Goal: Task Accomplishment & Management: Manage account settings

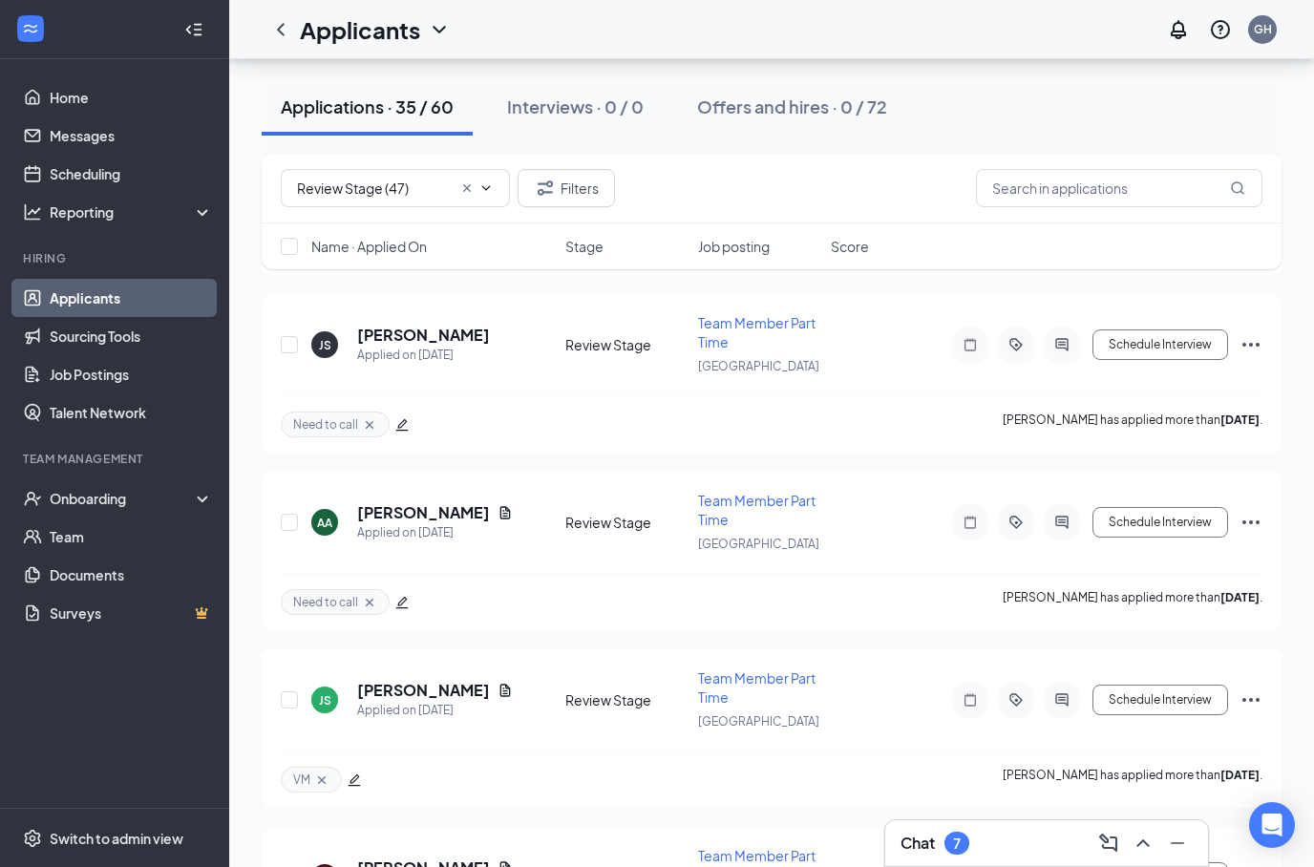
click at [466, 191] on icon "Cross" at bounding box center [466, 187] width 15 height 15
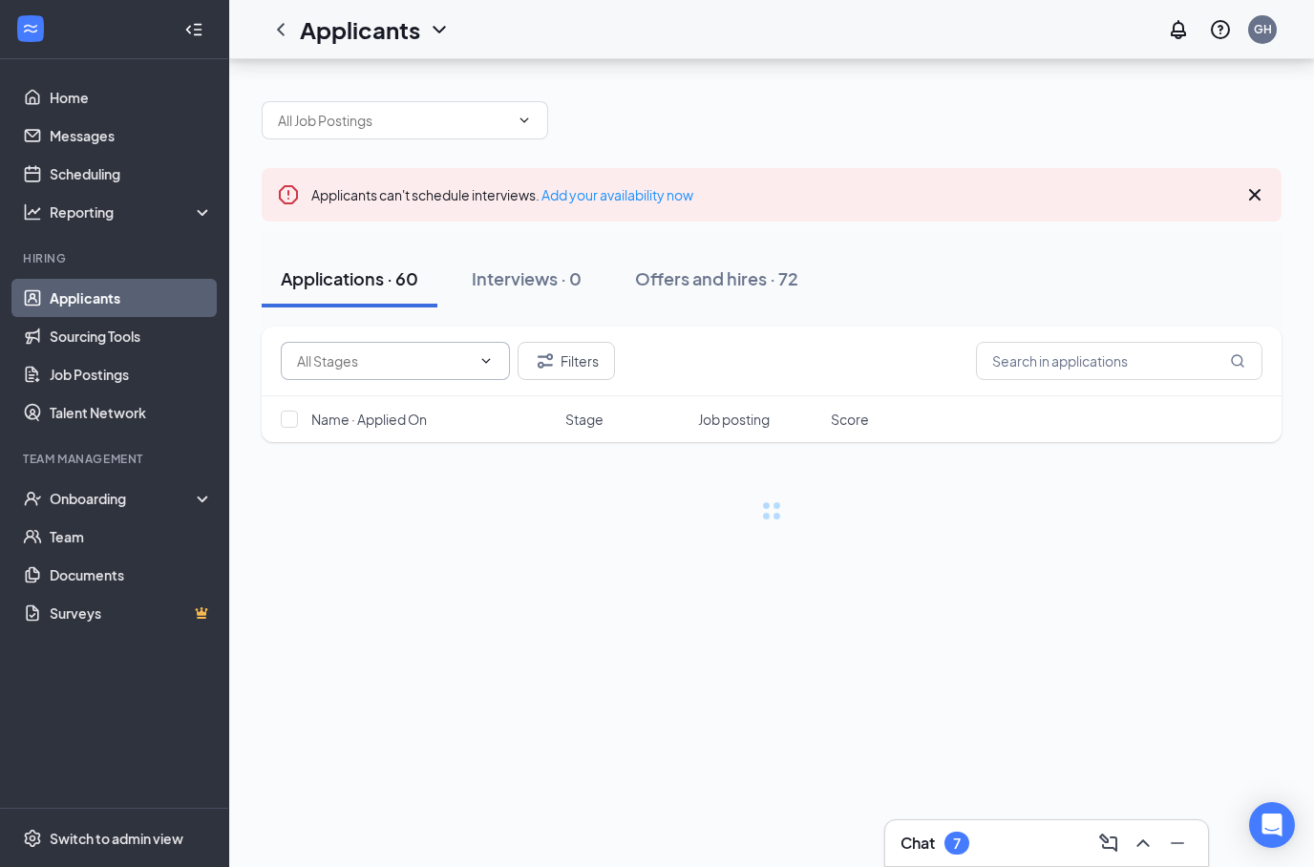
scroll to position [76, 0]
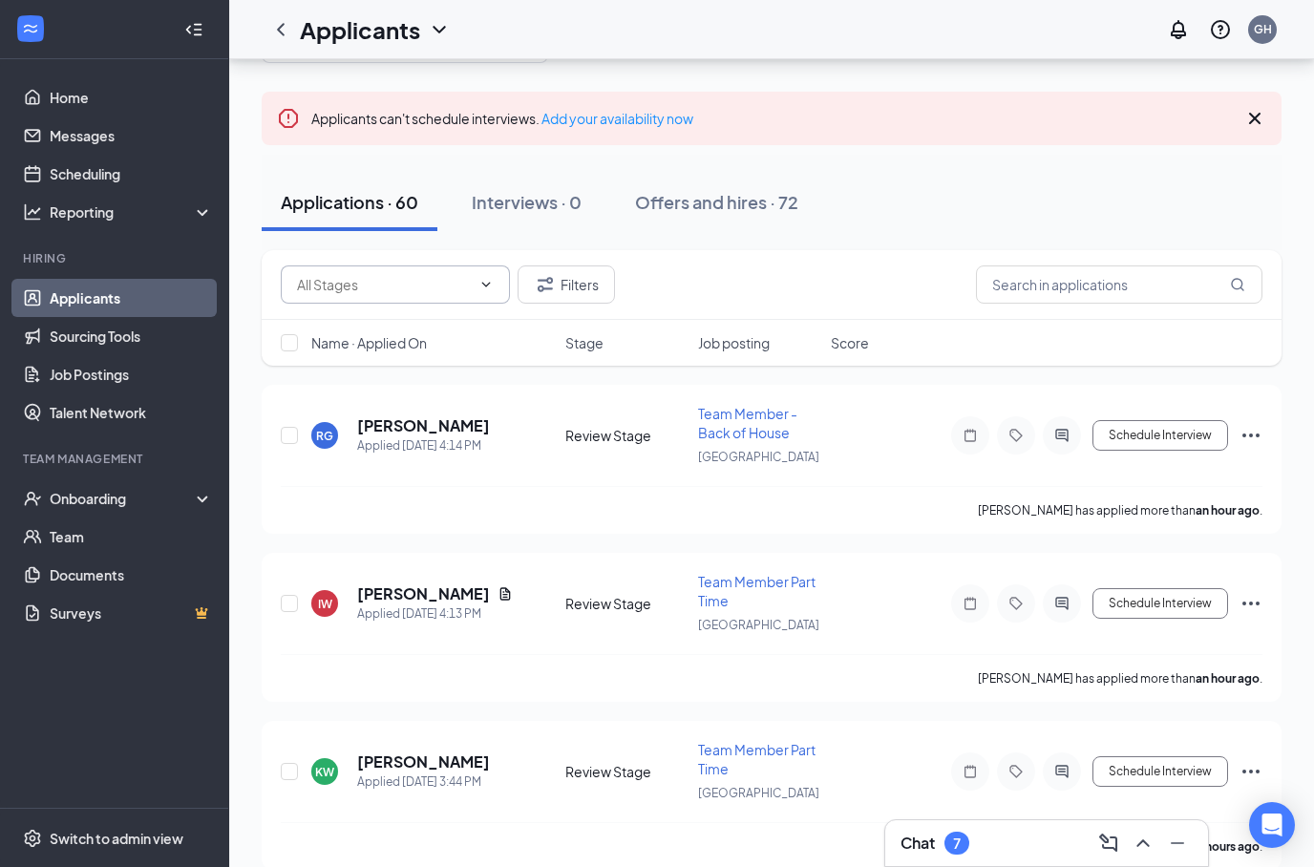
click at [452, 294] on input "text" at bounding box center [384, 284] width 174 height 21
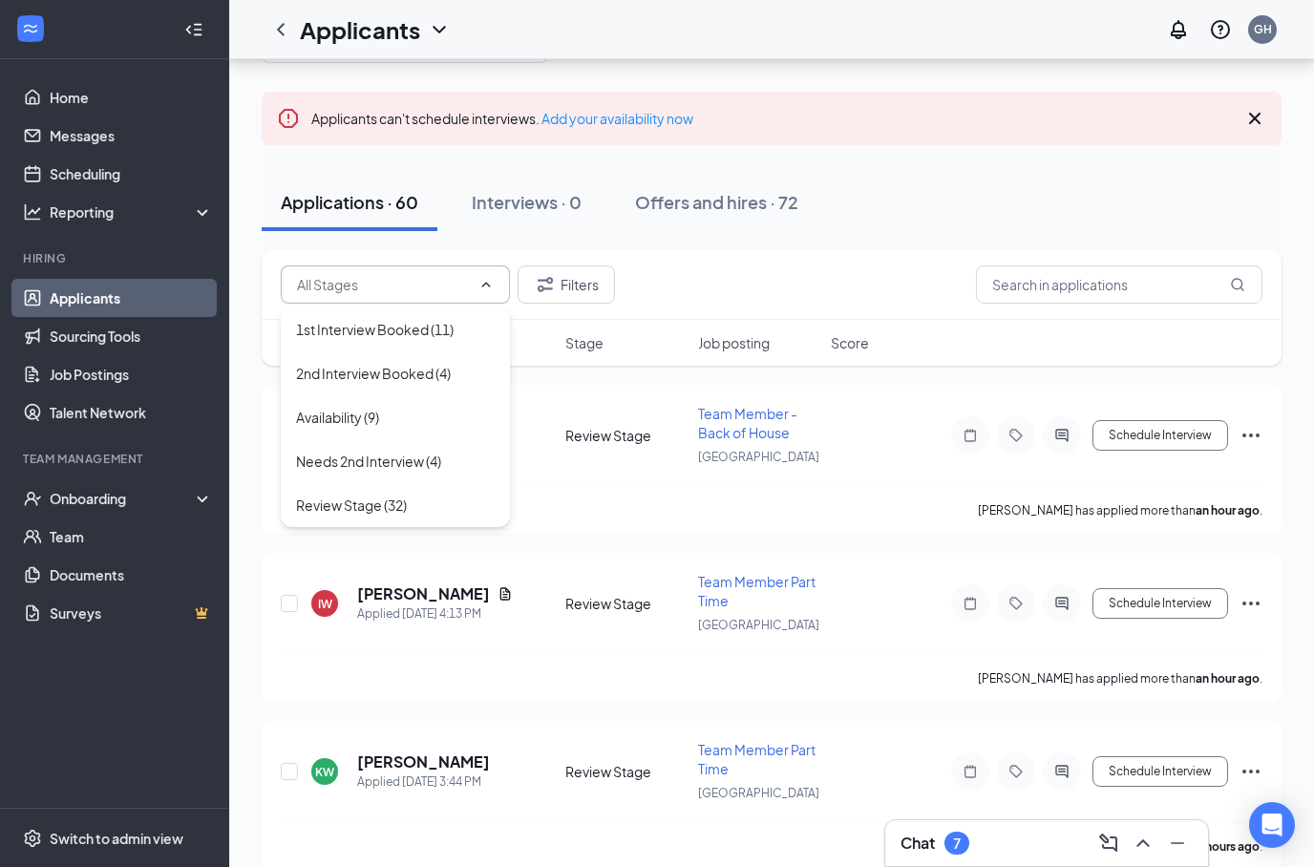
click at [452, 340] on div "1st Interview Booked (11)" at bounding box center [395, 329] width 229 height 44
type input "1st Interview Booked (11)"
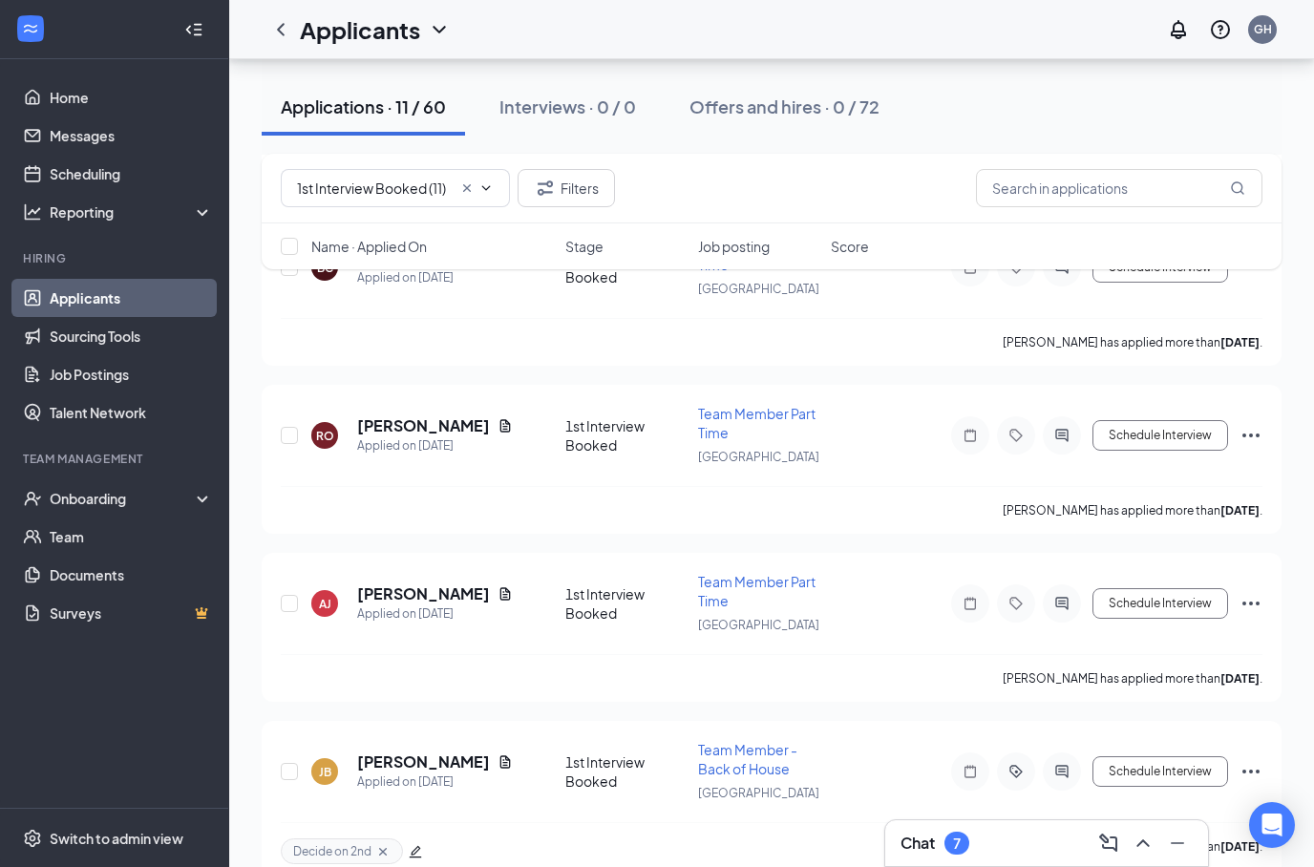
scroll to position [1270, 0]
click at [403, 417] on h5 "[PERSON_NAME]" at bounding box center [423, 427] width 133 height 21
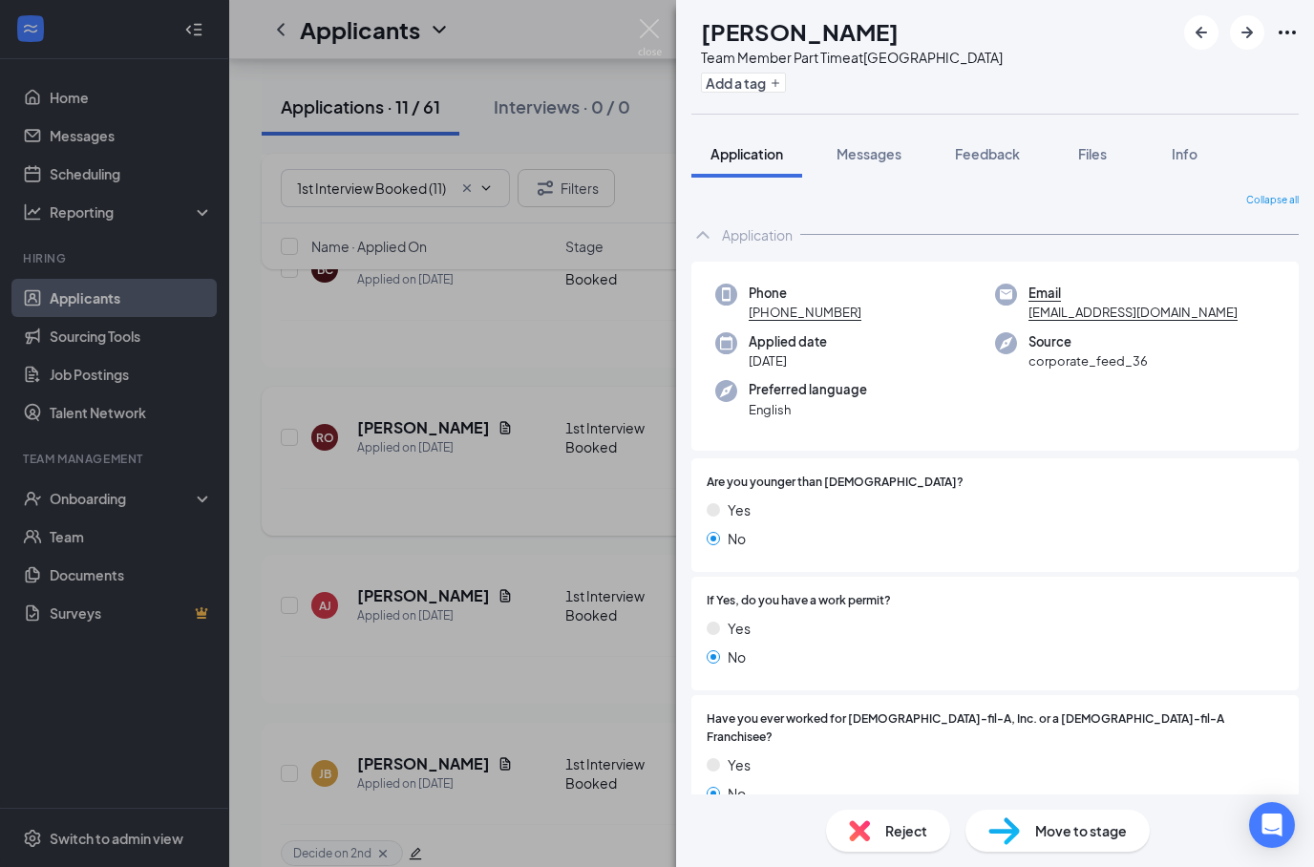
click at [1107, 130] on button "Files" at bounding box center [1092, 154] width 76 height 48
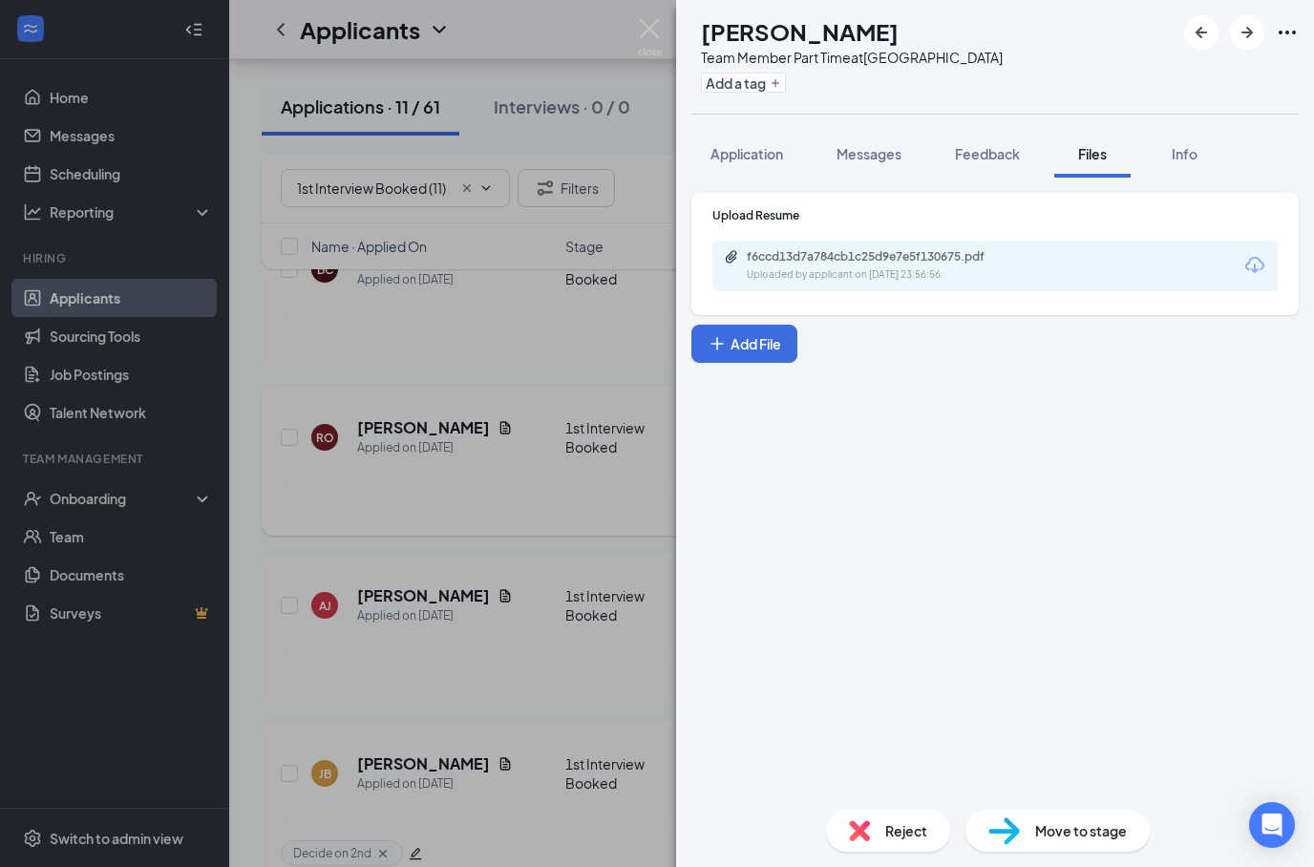
click at [787, 161] on button "Application" at bounding box center [746, 154] width 111 height 48
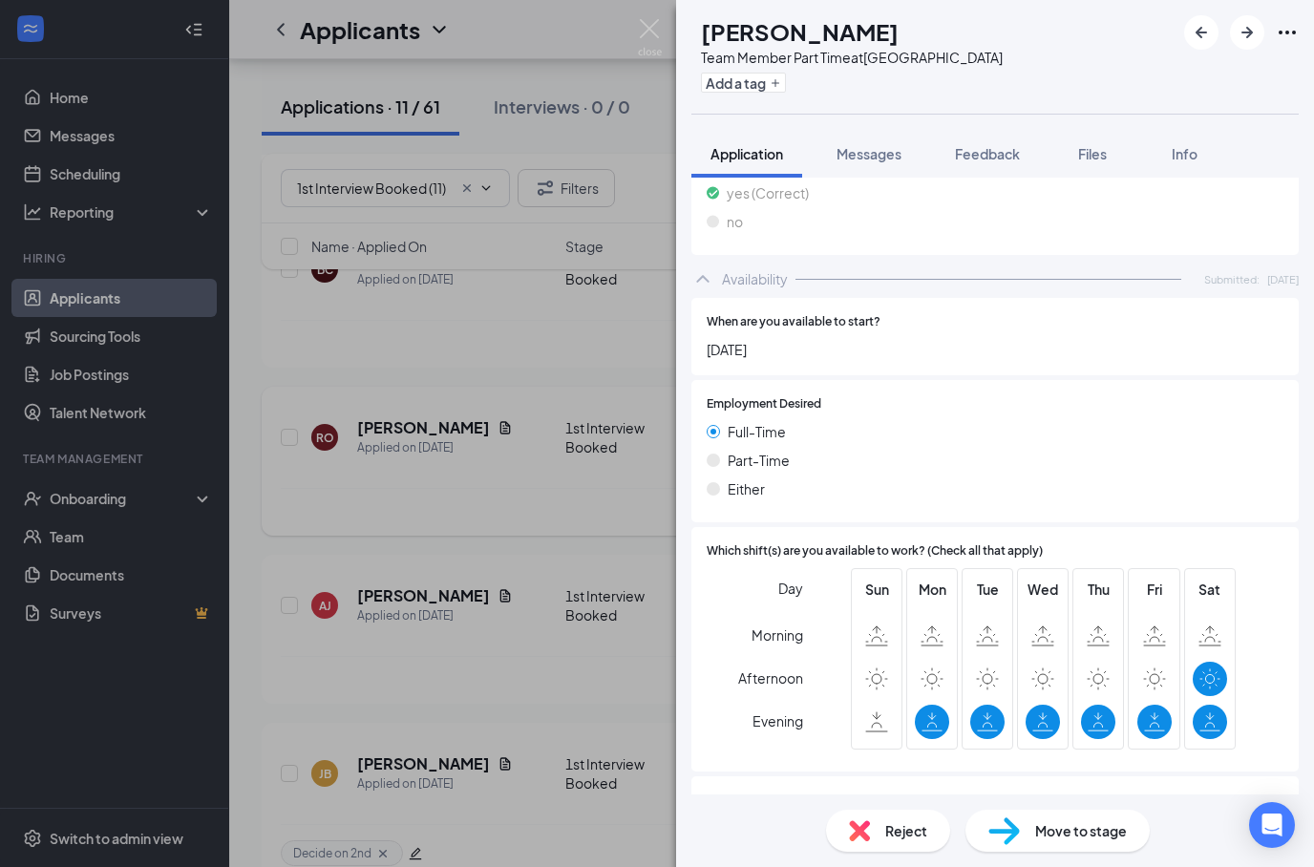
click at [1107, 130] on button "Files" at bounding box center [1092, 154] width 76 height 48
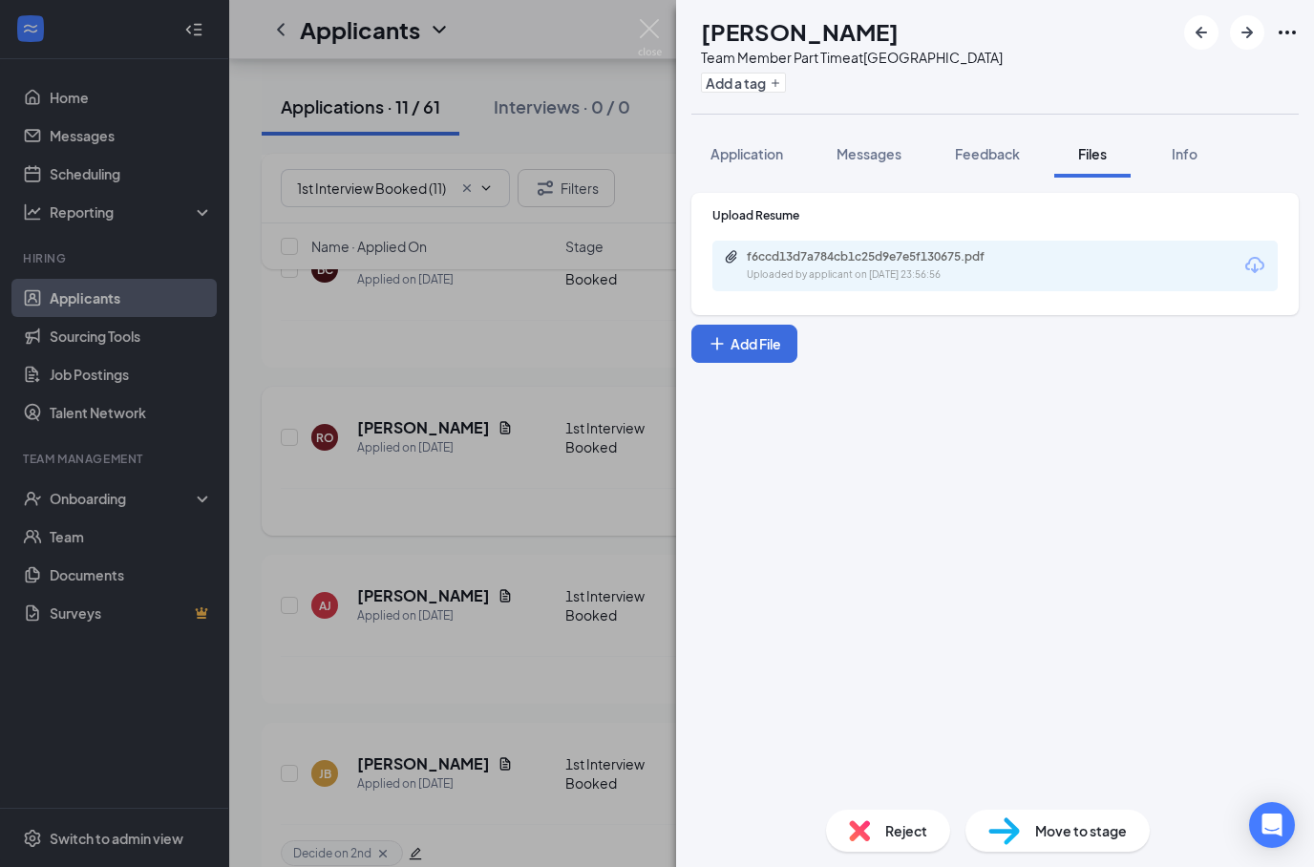
scroll to position [76, 0]
click at [1066, 843] on div "Move to stage" at bounding box center [1057, 831] width 184 height 42
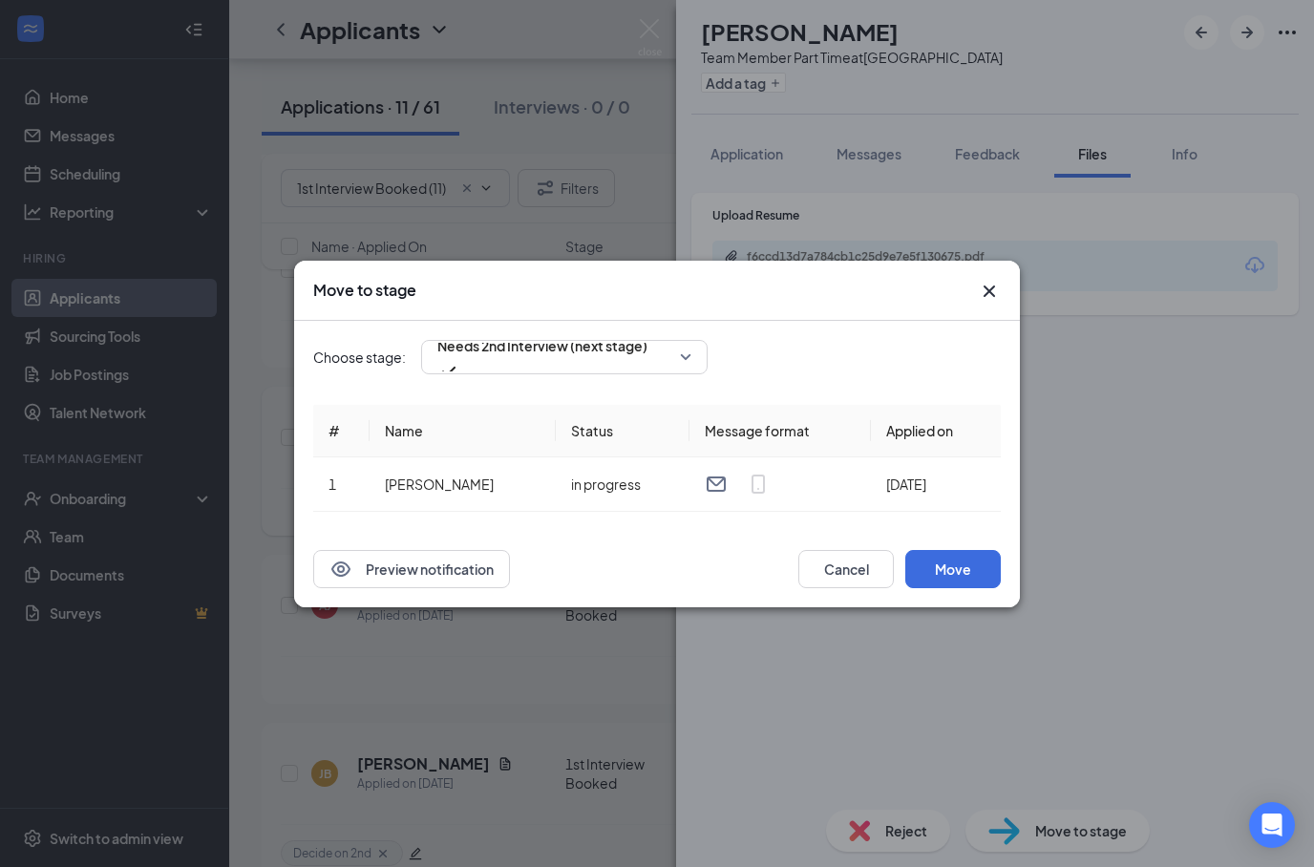
click at [970, 566] on button "Move" at bounding box center [952, 569] width 95 height 38
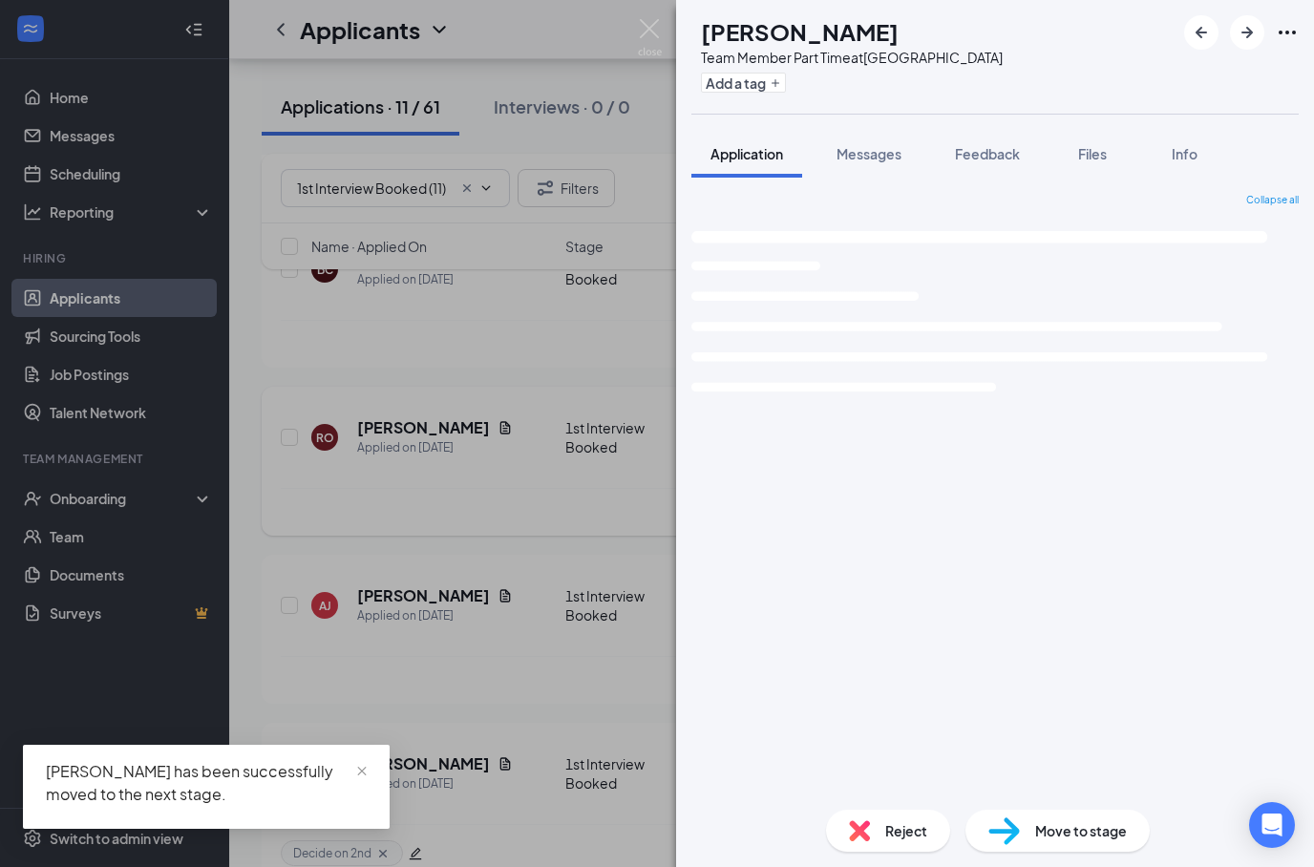
click at [588, 678] on div "[PERSON_NAME] [PERSON_NAME] Team Member Part Time at [GEOGRAPHIC_DATA] Add a ta…" at bounding box center [657, 433] width 1314 height 867
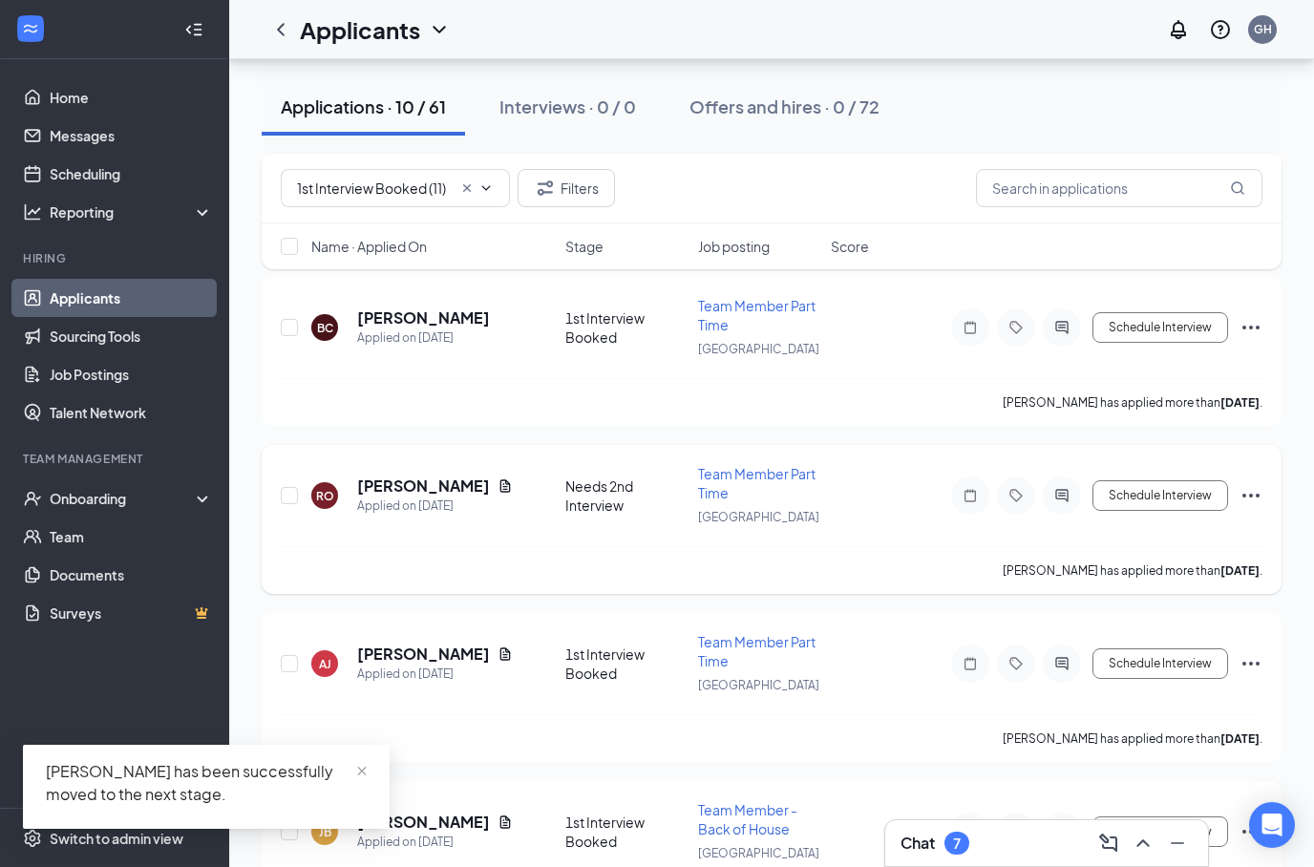
scroll to position [1288, 0]
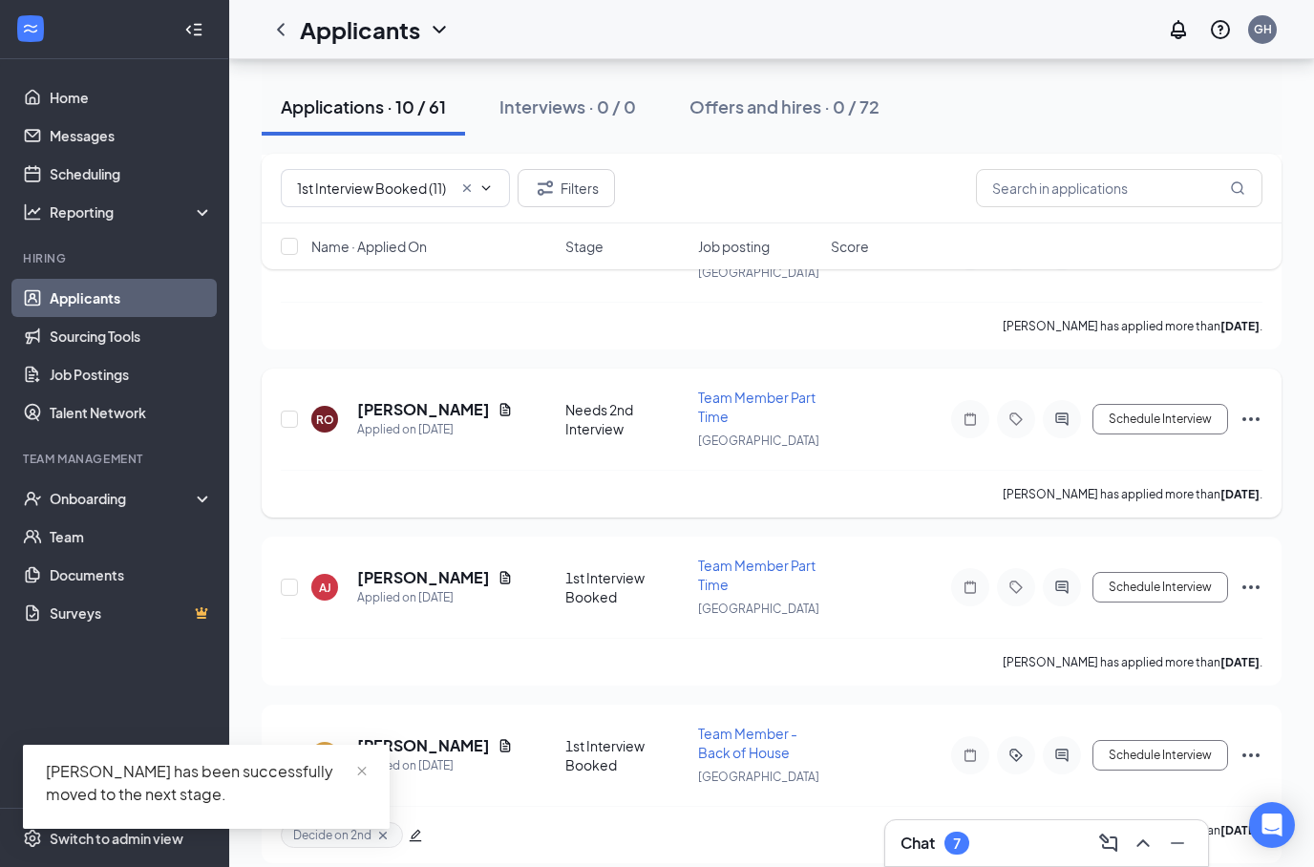
click at [371, 760] on div "[PERSON_NAME] has been successfully moved to the next stage." at bounding box center [206, 787] width 367 height 84
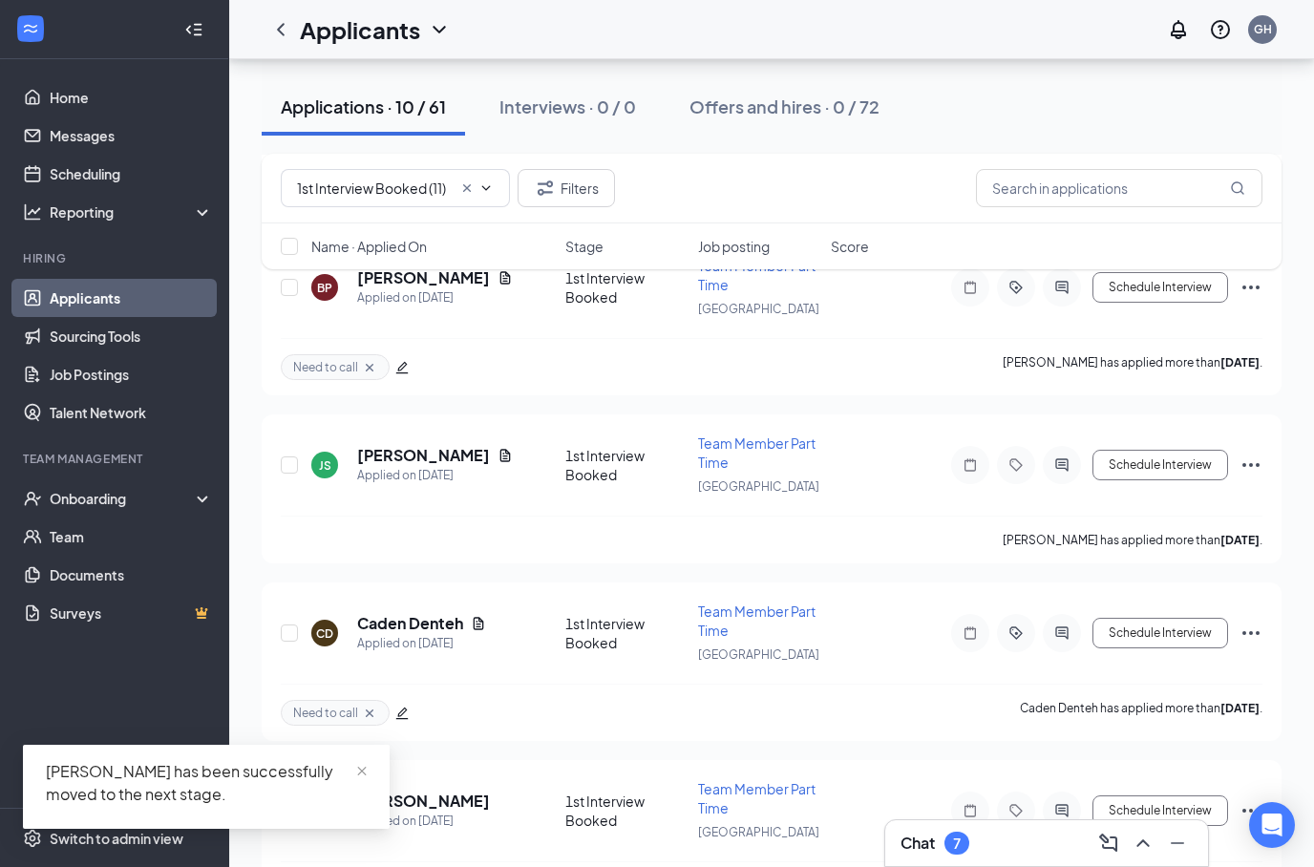
click at [374, 706] on icon "Cross" at bounding box center [369, 713] width 15 height 15
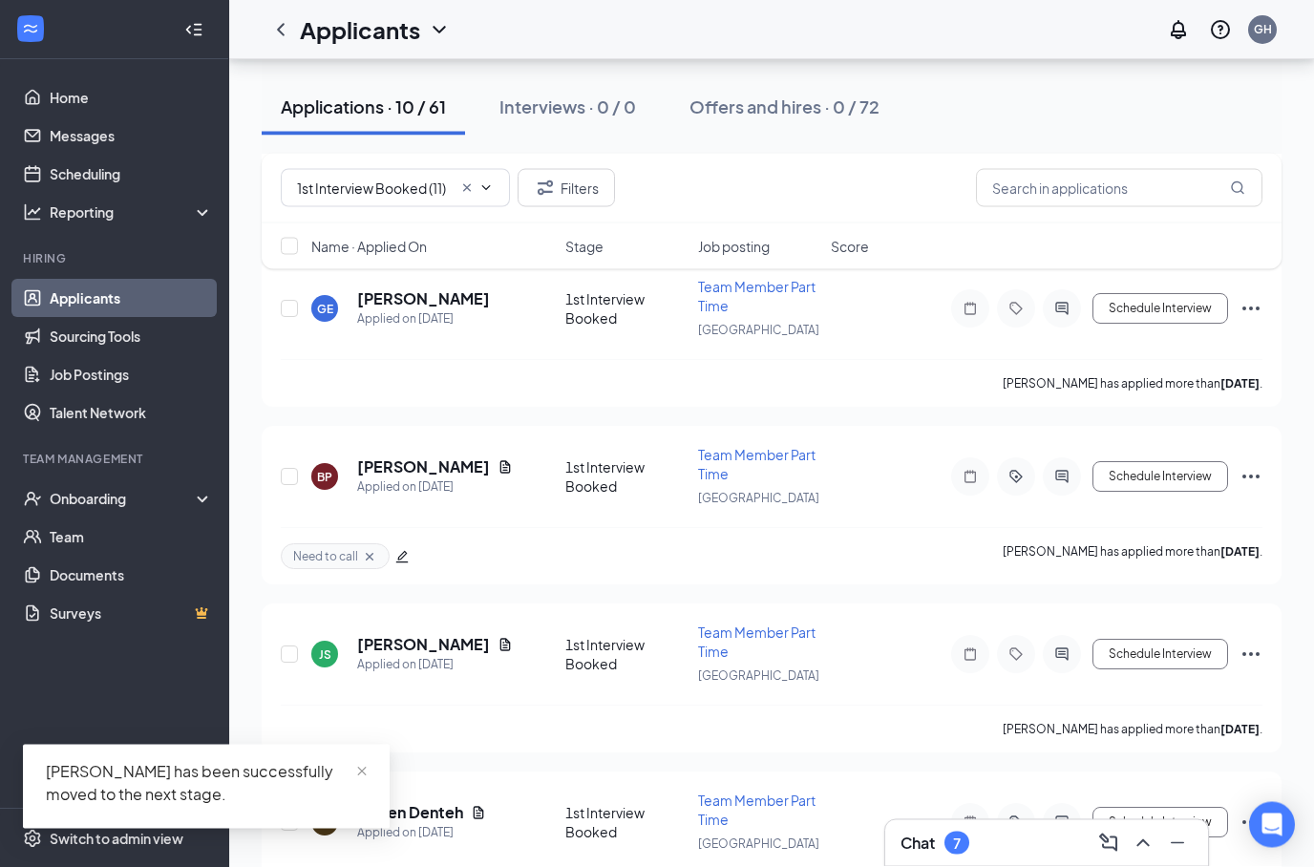
scroll to position [464, 0]
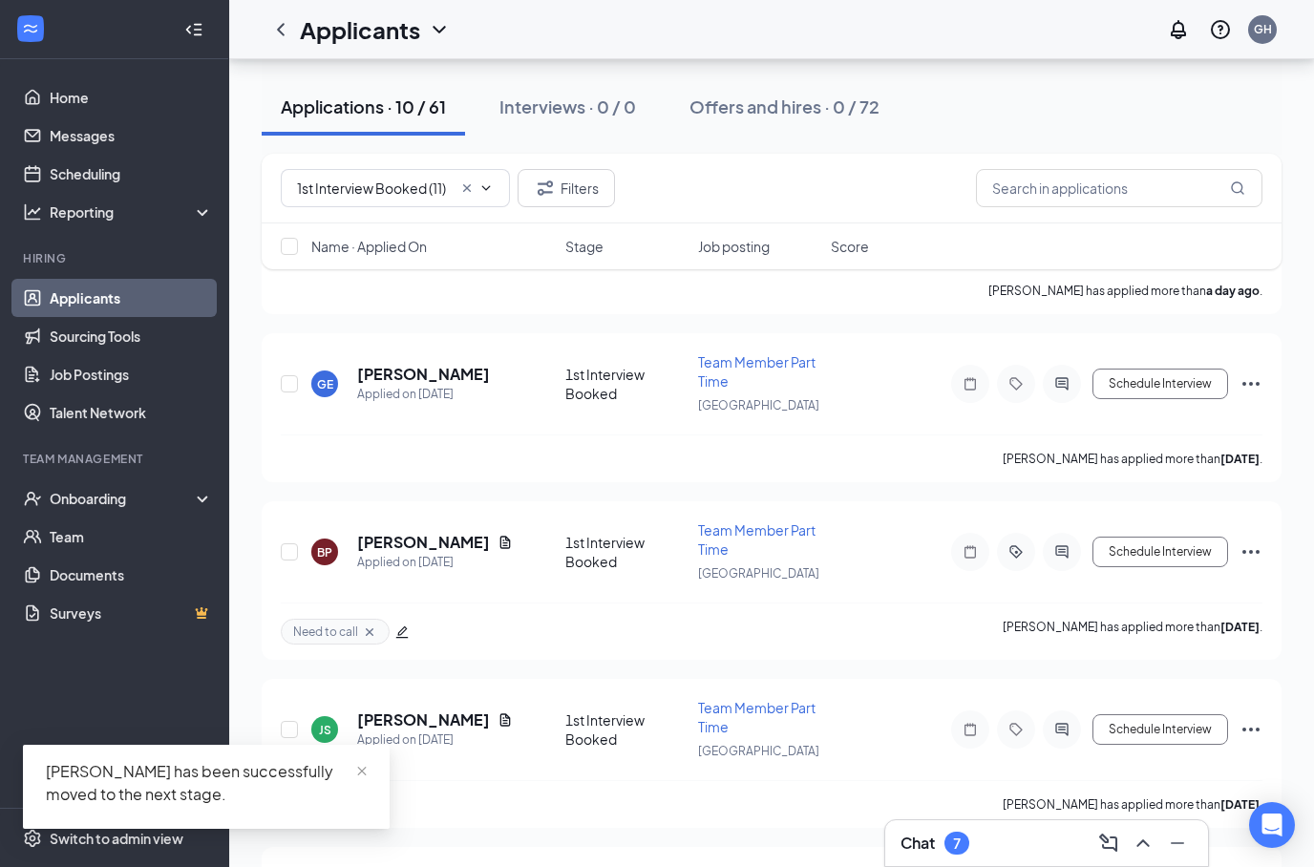
click at [374, 624] on icon "Cross" at bounding box center [369, 631] width 15 height 15
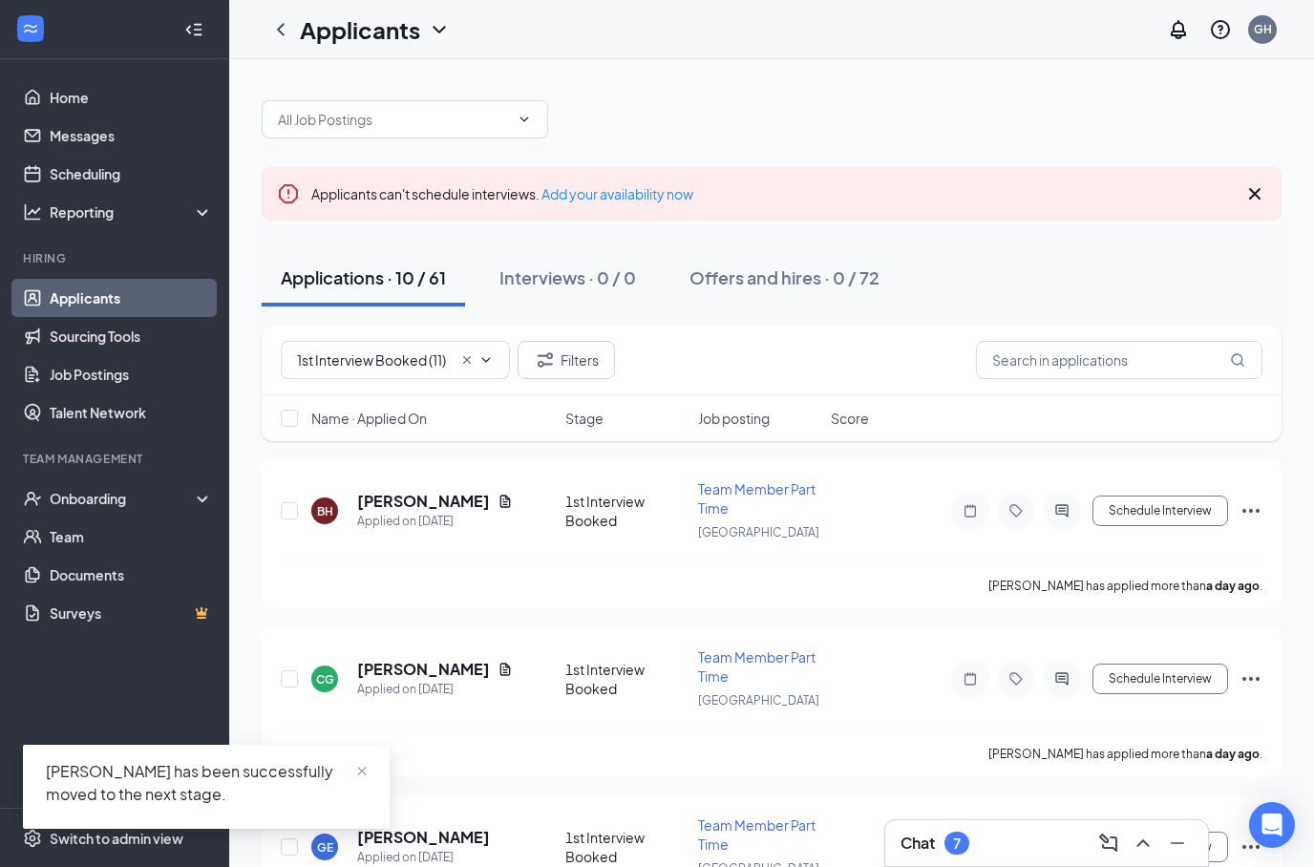
scroll to position [0, 0]
click at [468, 368] on icon "Cross" at bounding box center [466, 360] width 15 height 15
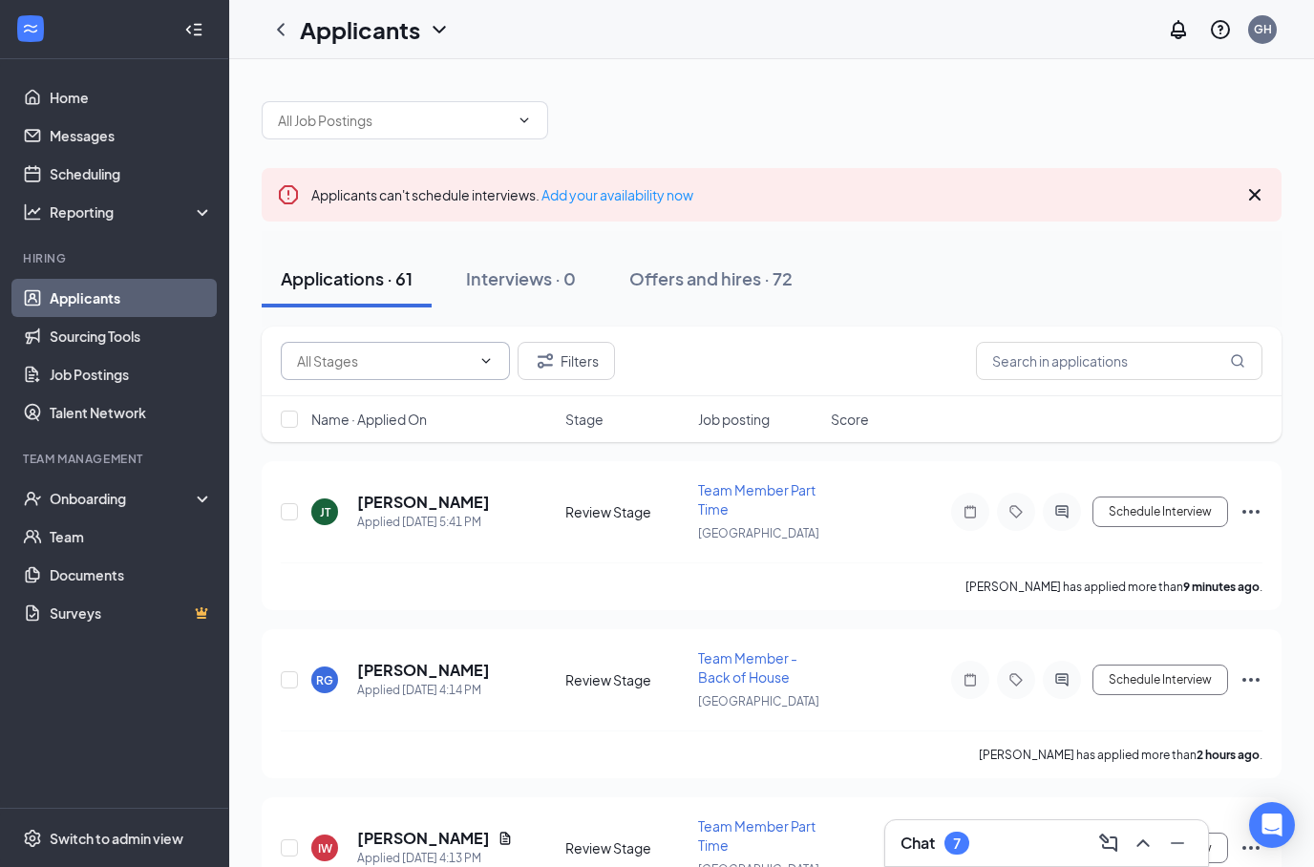
click at [486, 373] on span at bounding box center [395, 361] width 229 height 38
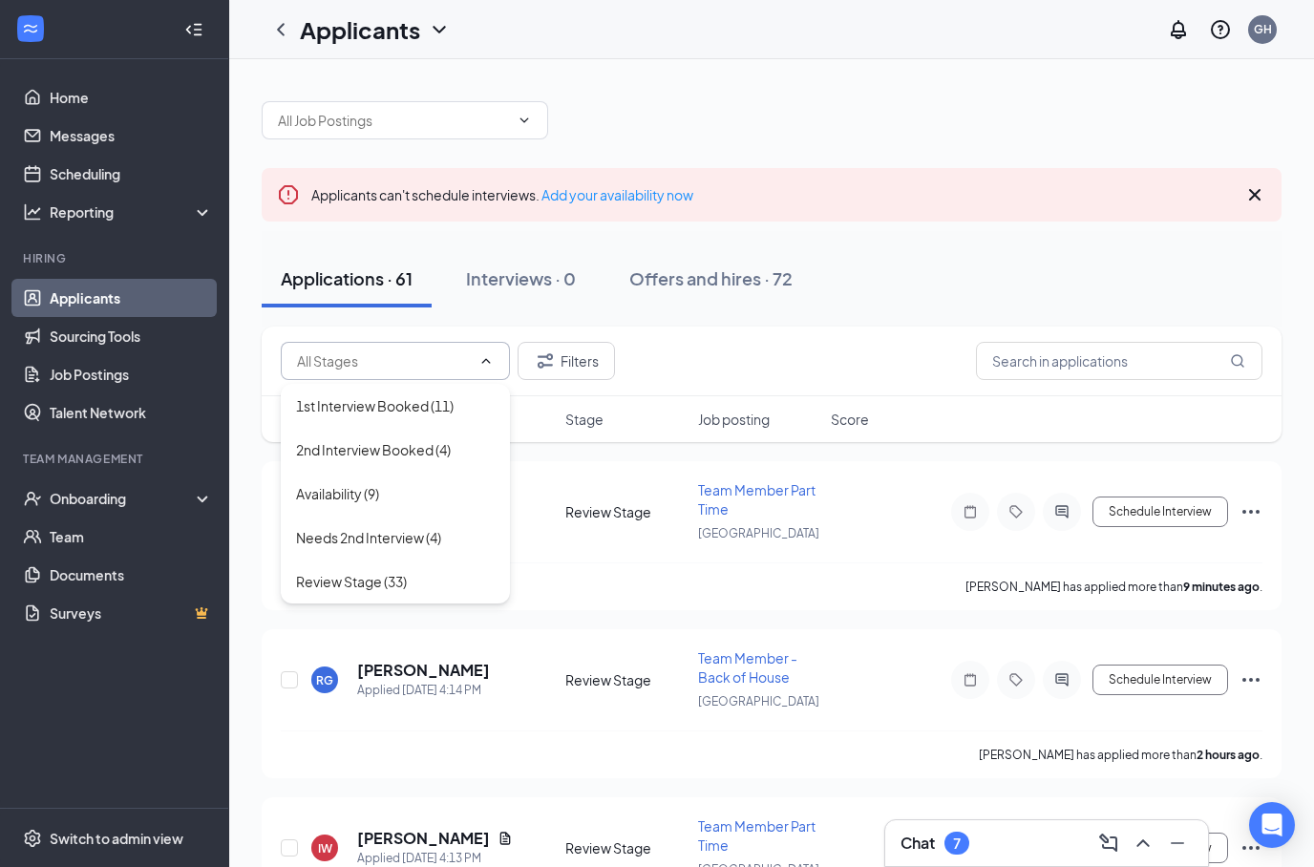
click at [447, 411] on div "1st Interview Booked (11)" at bounding box center [375, 405] width 158 height 21
type input "1st Interview Booked (11)"
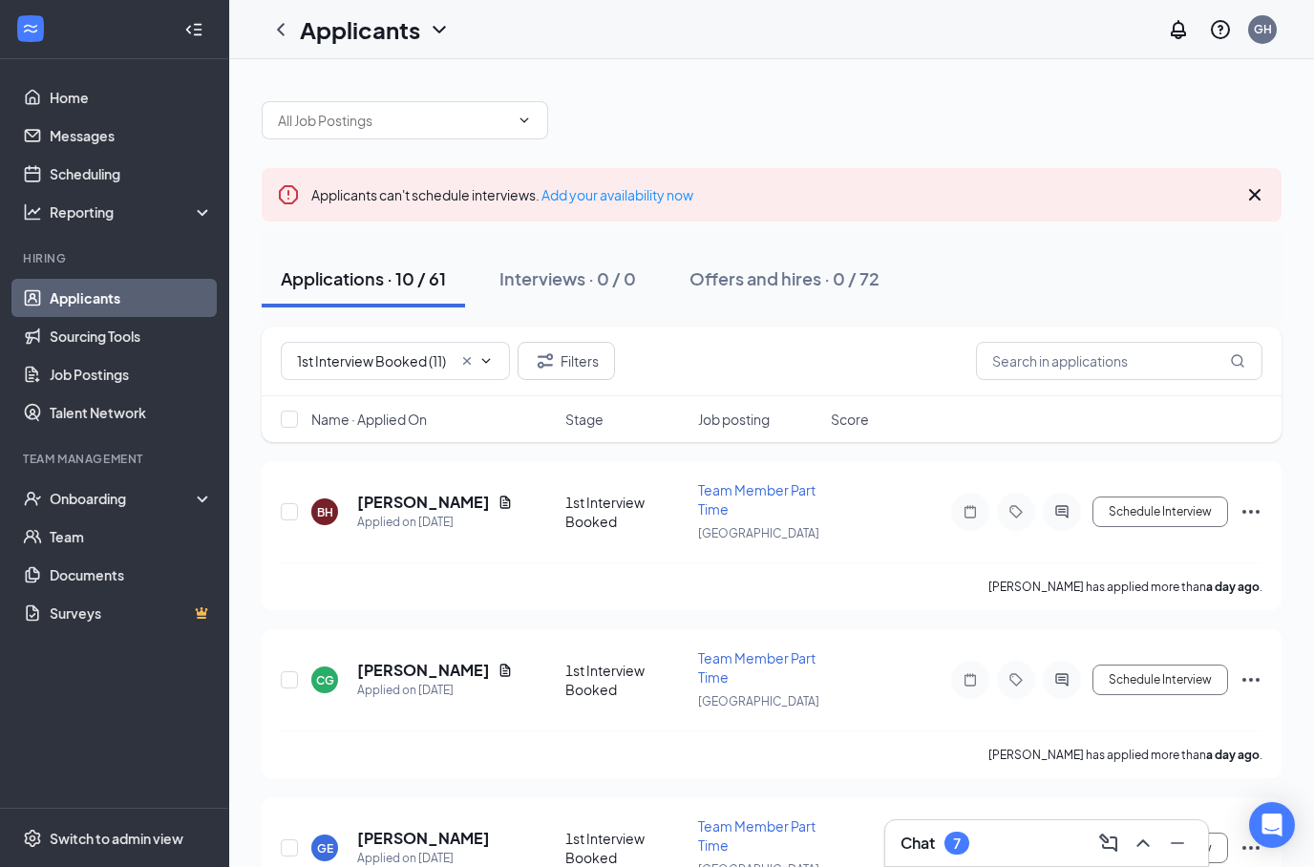
scroll to position [32, 0]
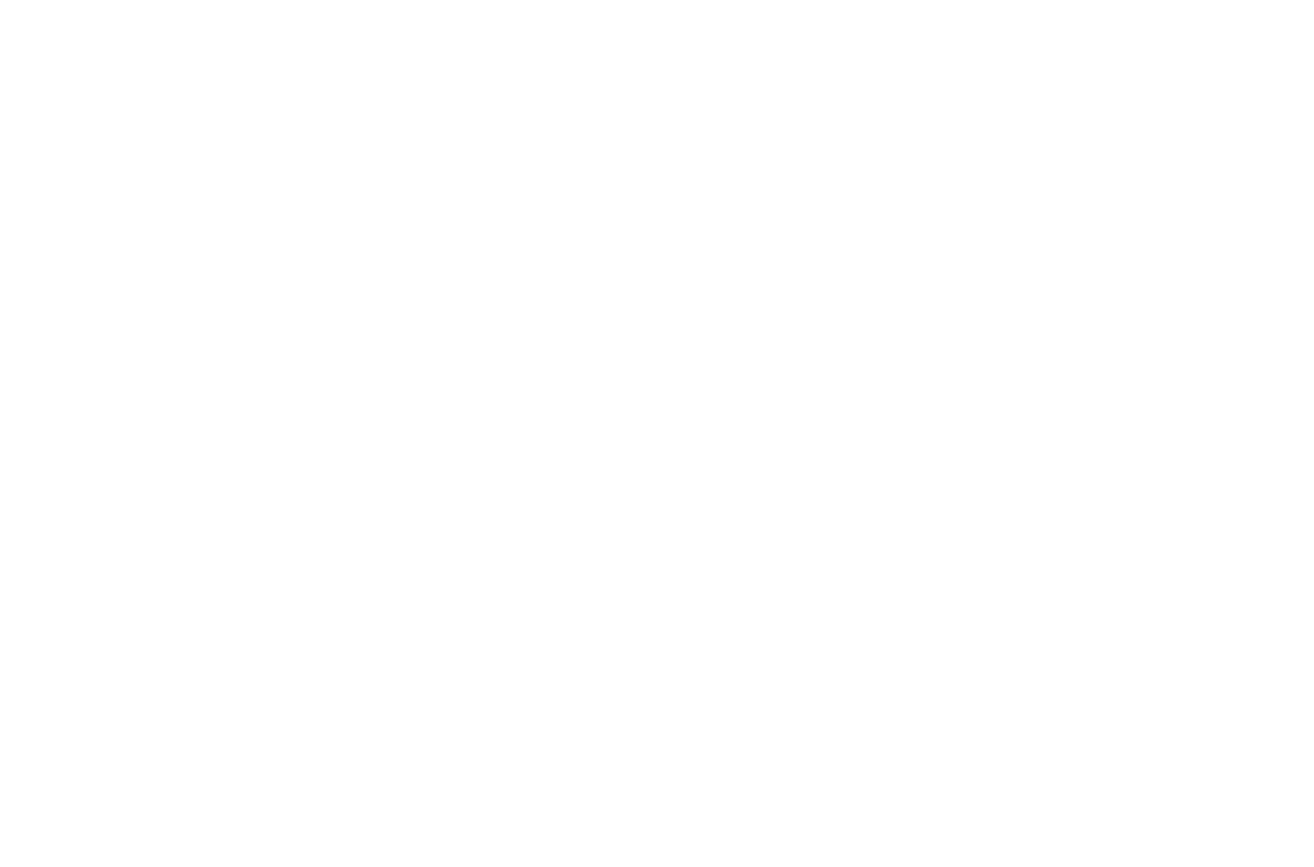
scroll to position [-1, 0]
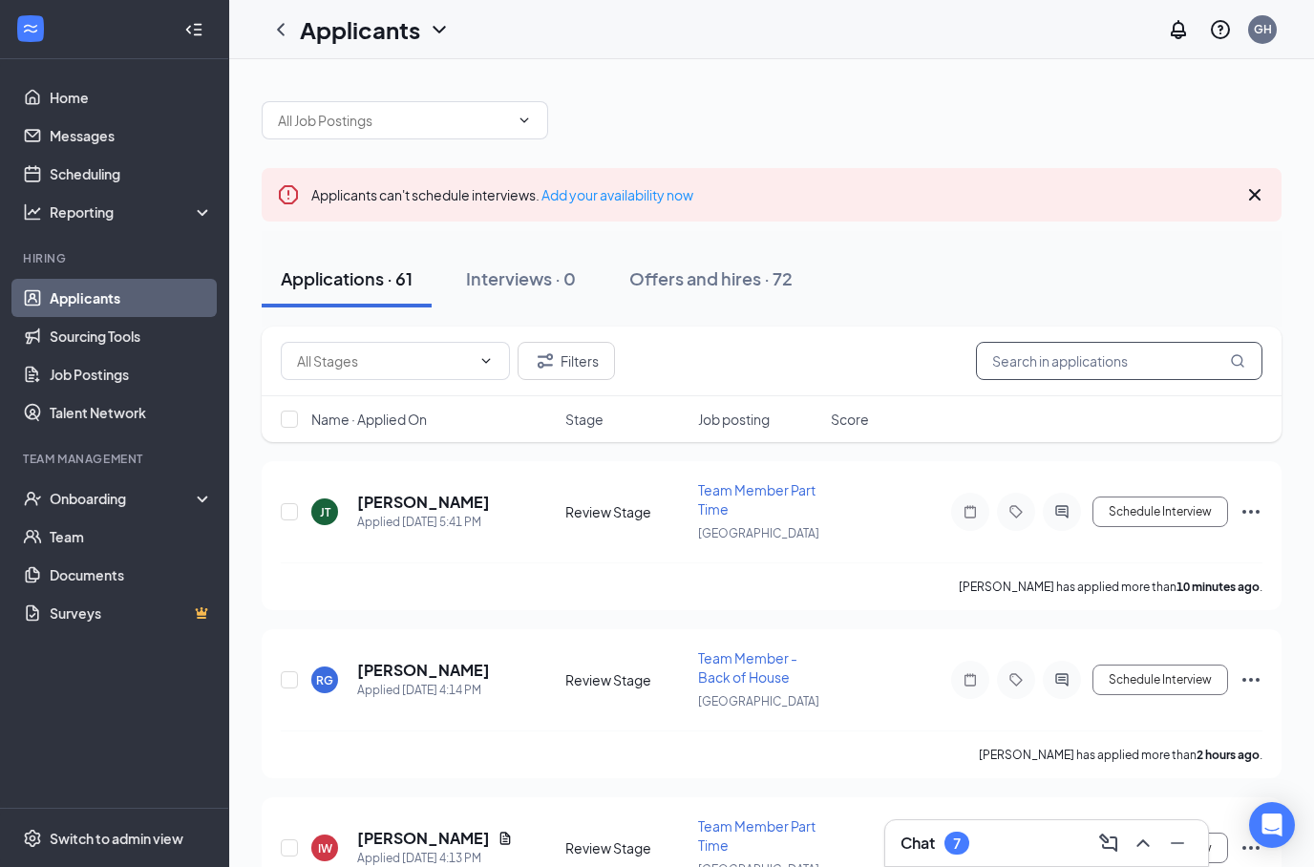
click at [1054, 360] on input "text" at bounding box center [1119, 361] width 286 height 38
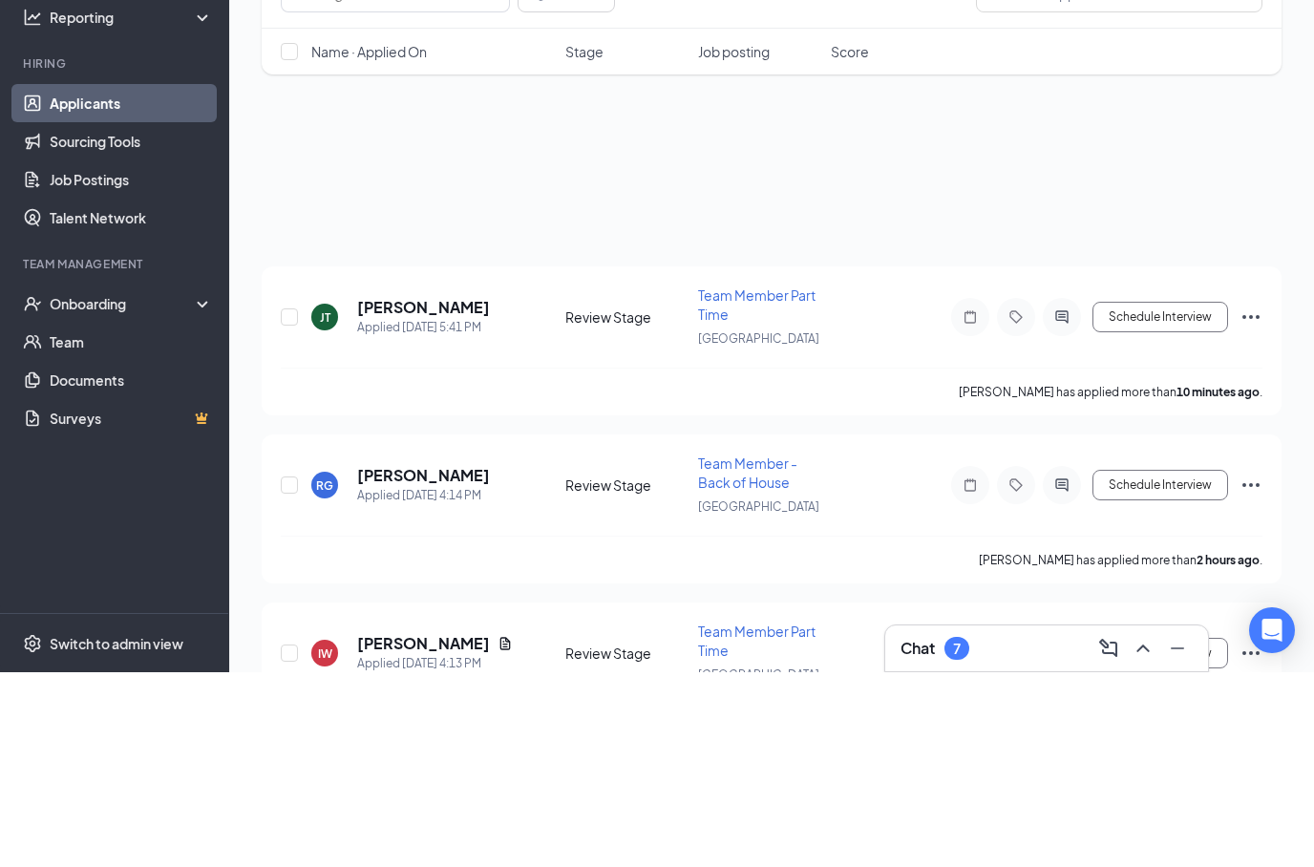
click at [1146, 497] on button "Schedule Interview" at bounding box center [1160, 512] width 136 height 31
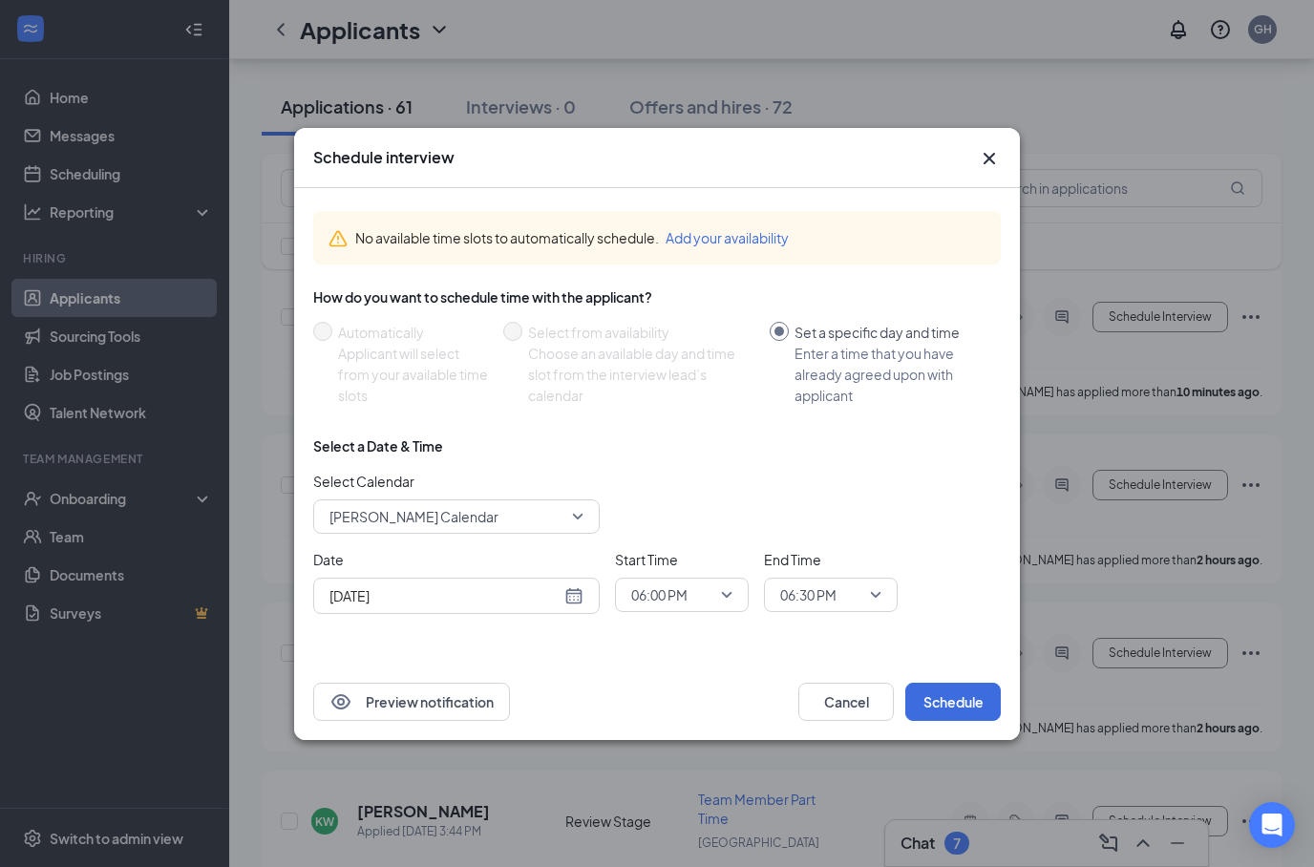
click at [991, 130] on div "Schedule interview" at bounding box center [657, 158] width 726 height 60
click at [990, 129] on div "Schedule interview" at bounding box center [657, 158] width 726 height 60
click at [1104, 181] on div "Schedule interview No available time slots to automatically schedule. Add your …" at bounding box center [657, 433] width 1314 height 867
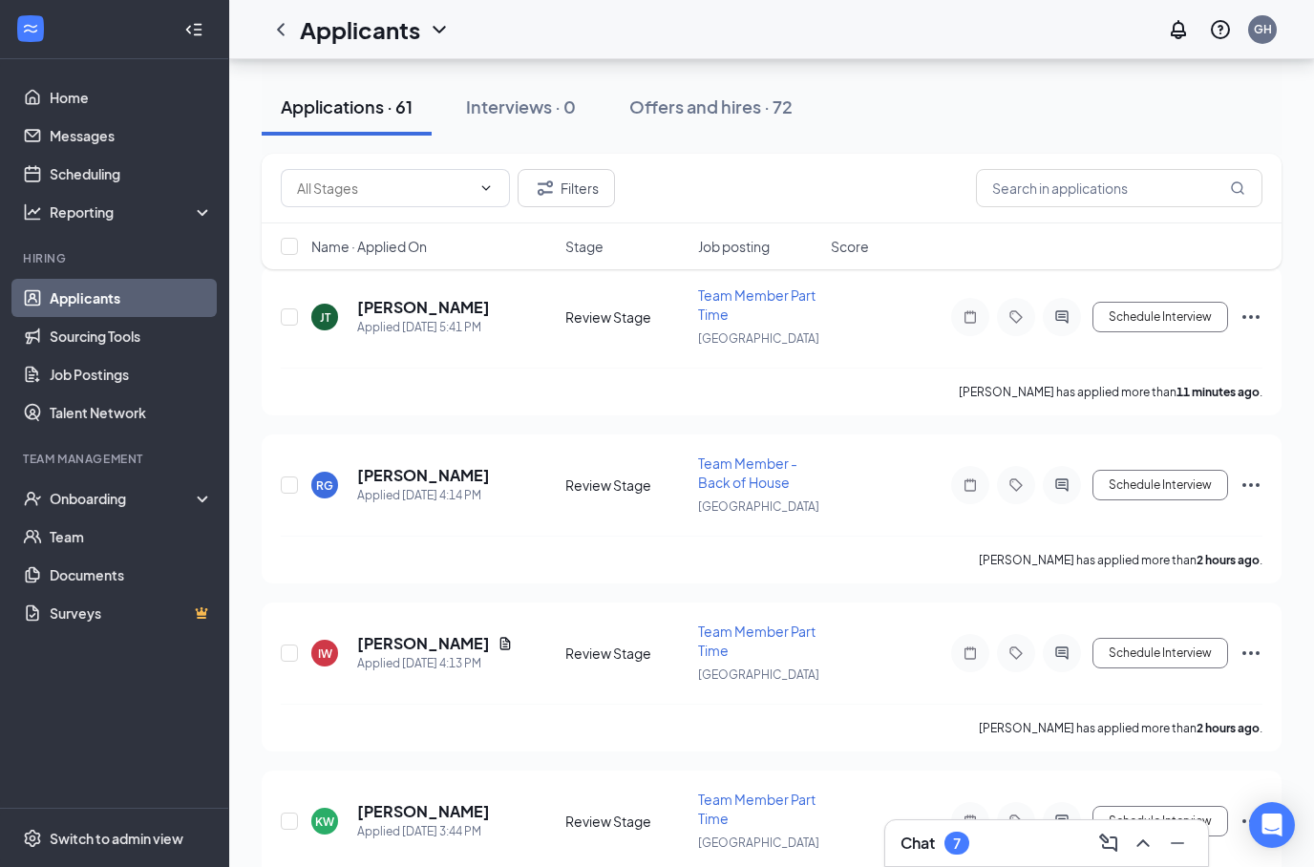
click at [983, 146] on div "Applications · 61 Interviews · 0 Offers and hires · 72" at bounding box center [772, 106] width 1020 height 95
click at [1078, 186] on input "text" at bounding box center [1119, 188] width 286 height 38
type input "Gabriel"
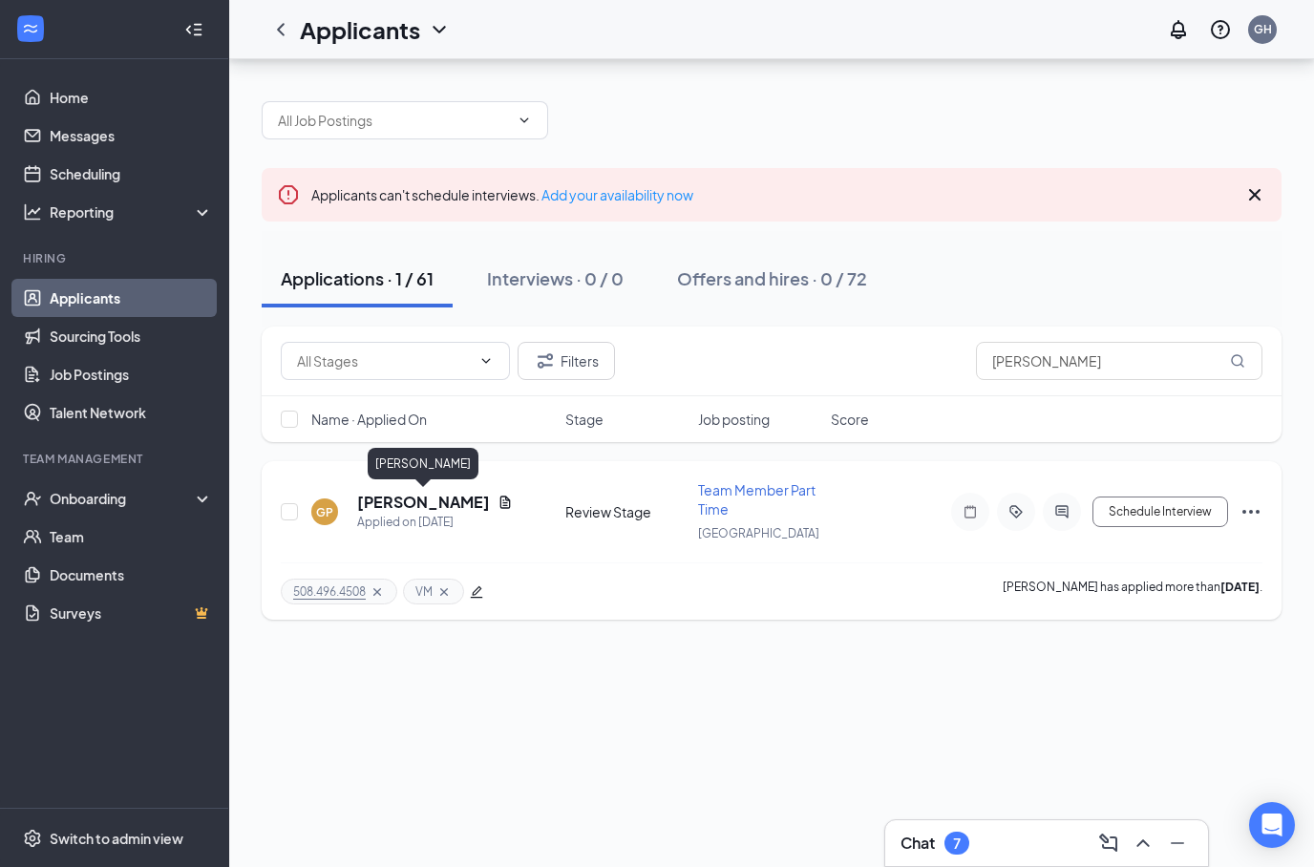
click at [449, 492] on h5 "[PERSON_NAME]" at bounding box center [423, 502] width 133 height 21
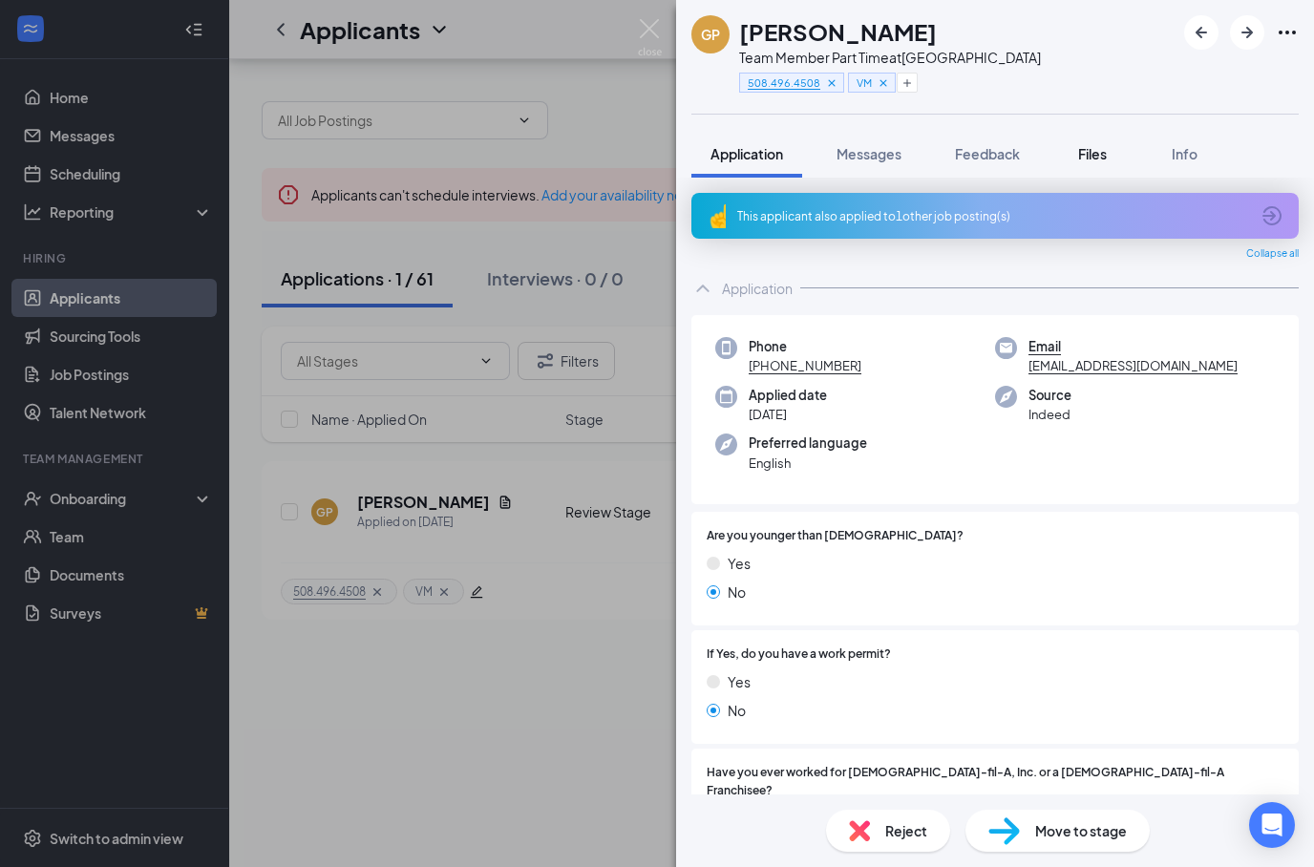
click at [1117, 153] on button "Files" at bounding box center [1092, 154] width 76 height 48
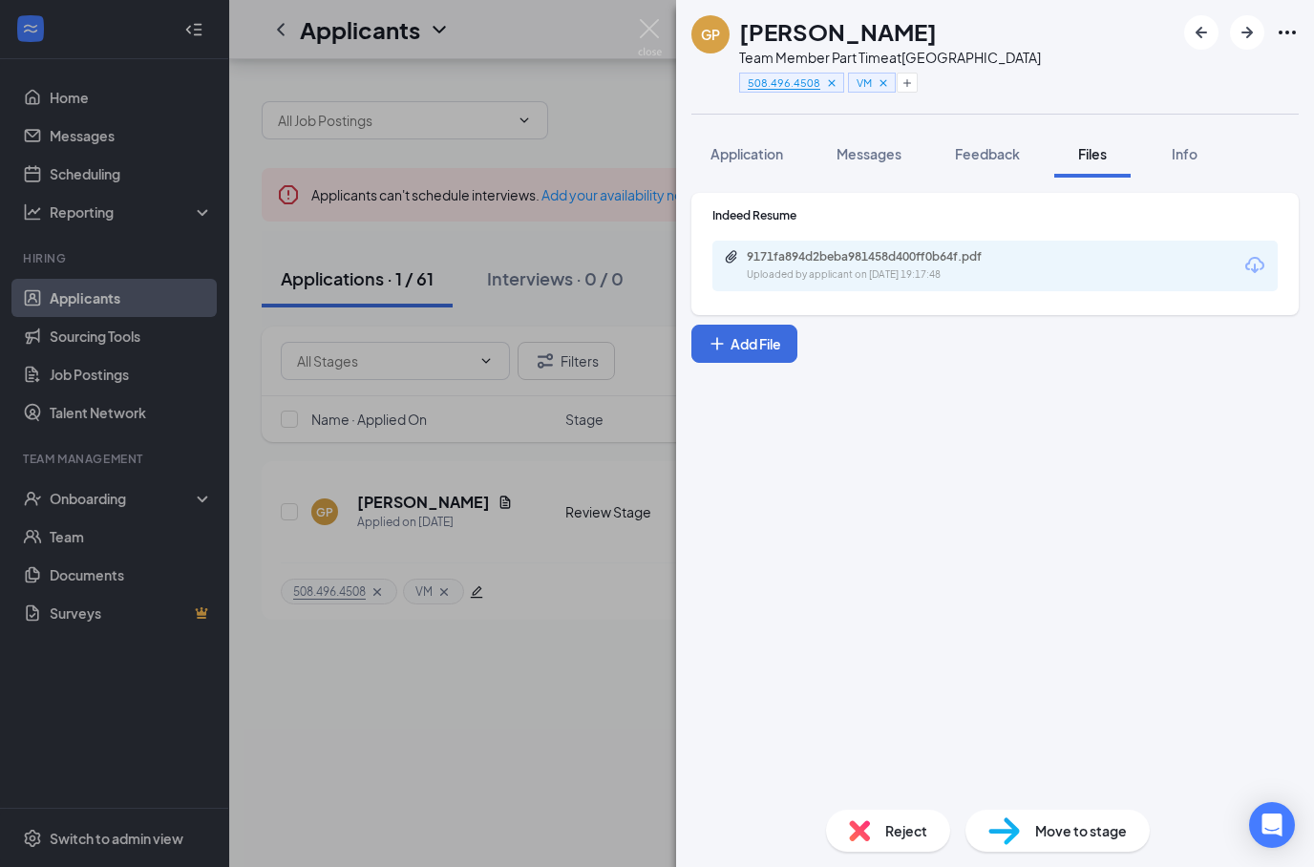
click at [1263, 264] on icon "Download" at bounding box center [1254, 265] width 19 height 16
click at [1055, 830] on span "Move to stage" at bounding box center [1081, 830] width 92 height 21
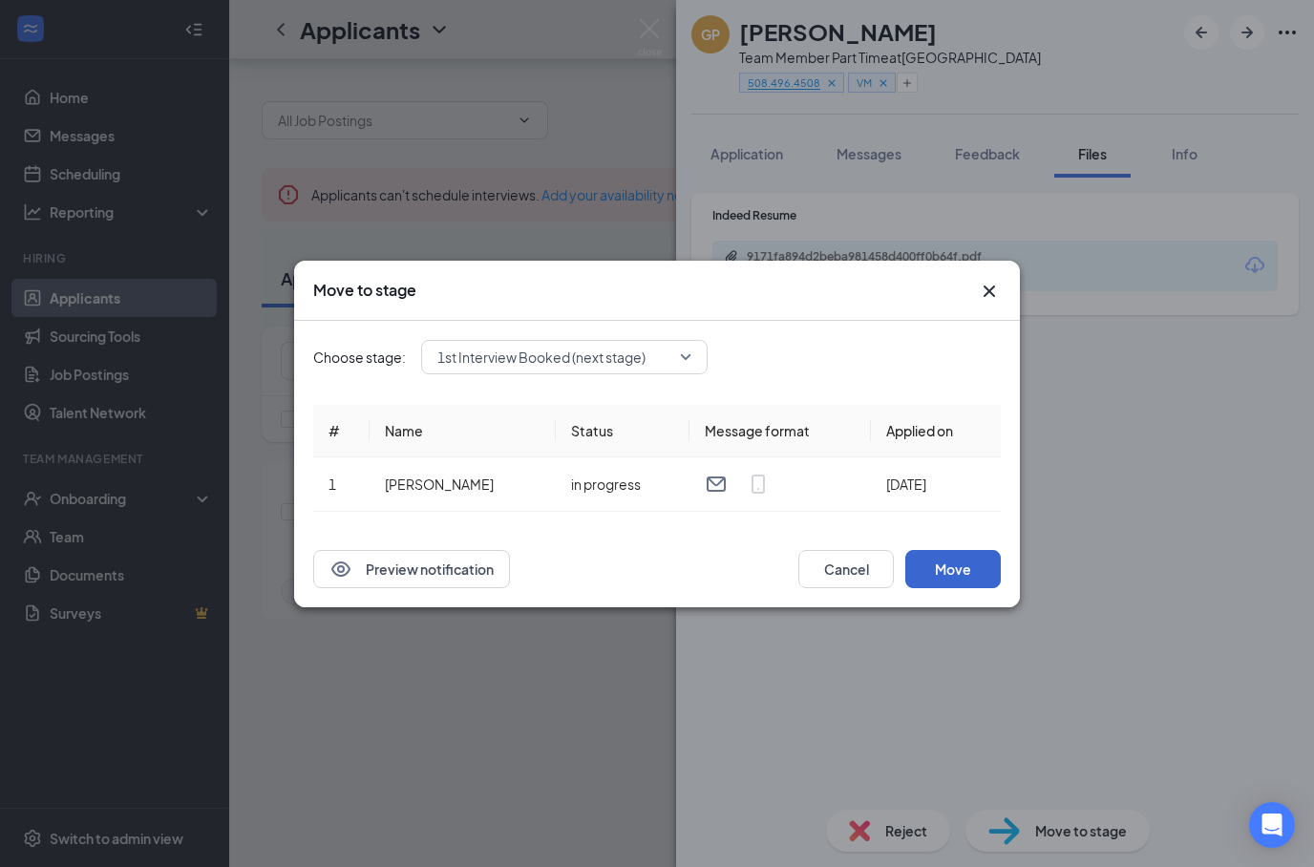
click at [985, 556] on button "Move" at bounding box center [952, 569] width 95 height 38
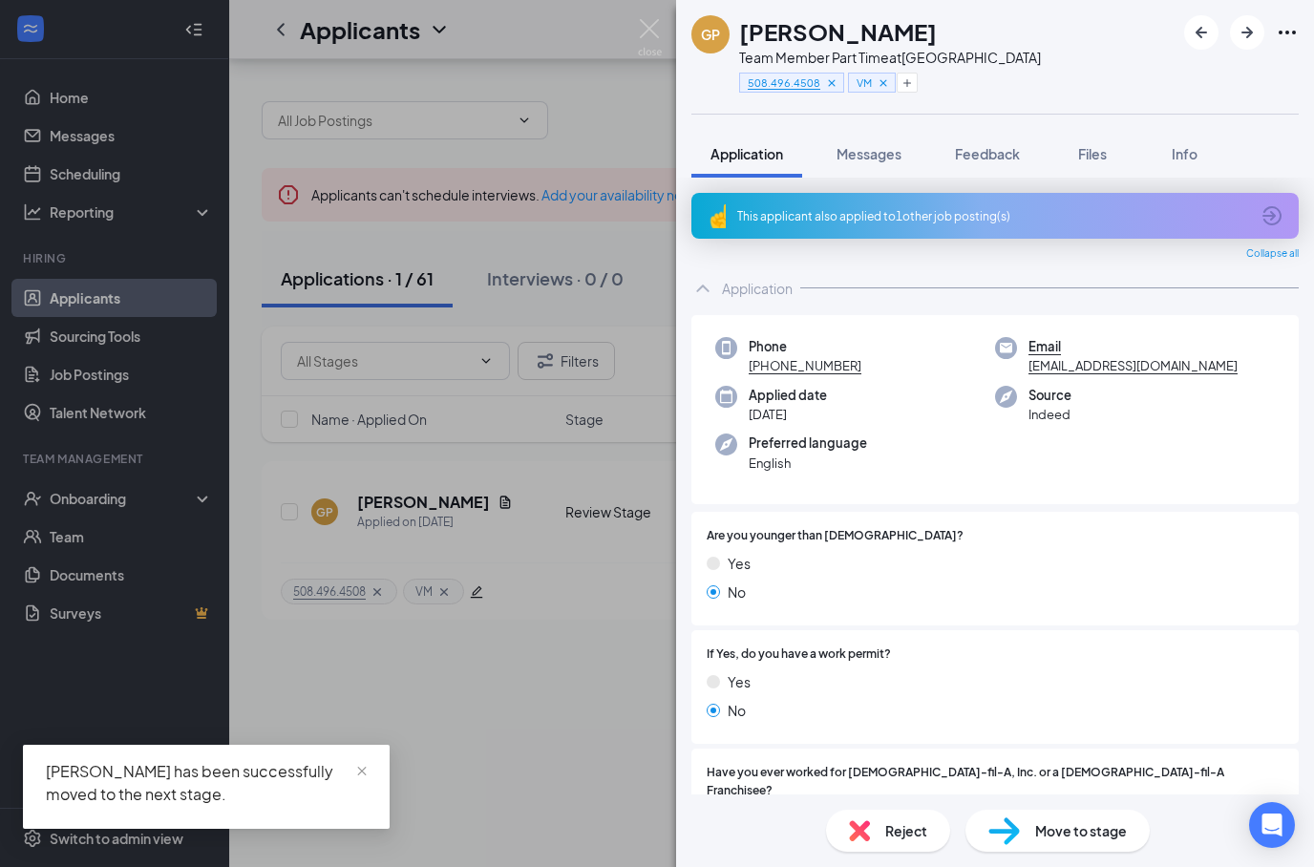
click at [588, 639] on div "GP Gabriel Poventud Team Member Part Time at Western Center Blvd 508.496.4508 V…" at bounding box center [657, 433] width 1314 height 867
